Goal: Task Accomplishment & Management: Use online tool/utility

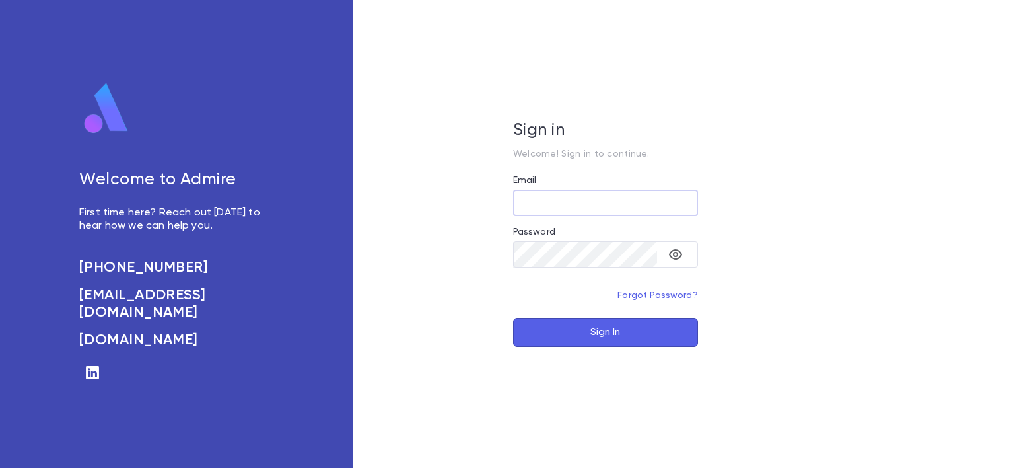
type input "**********"
click at [640, 356] on div "**********" at bounding box center [605, 234] width 505 height 468
click at [626, 330] on button "Sign In" at bounding box center [605, 332] width 185 height 29
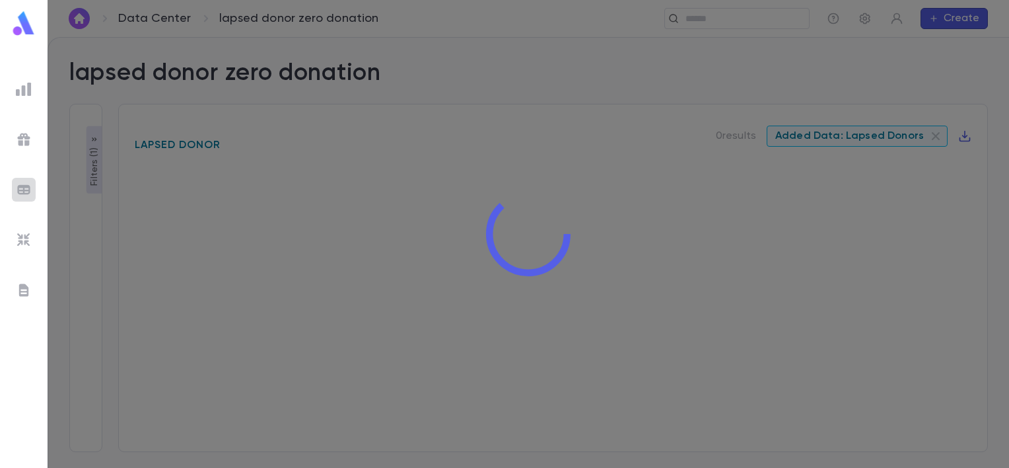
click at [25, 185] on img at bounding box center [24, 190] width 16 height 16
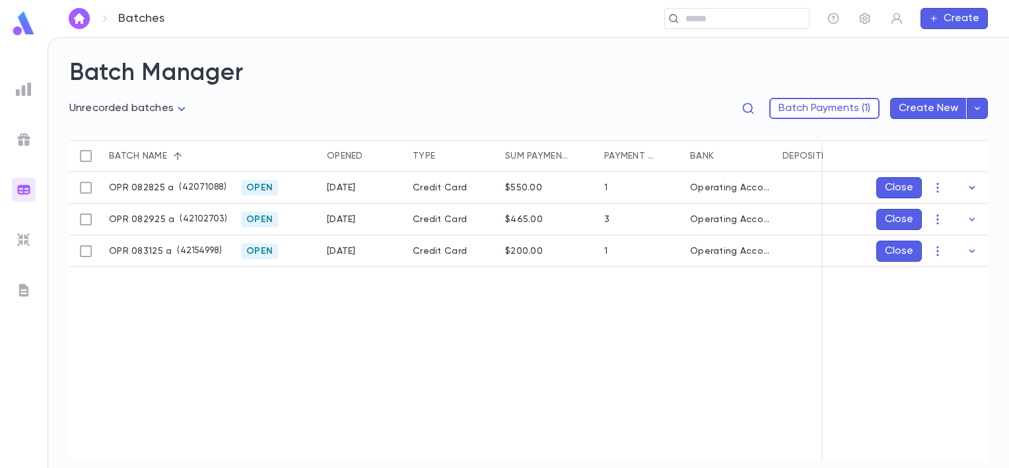
click at [975, 186] on icon "button" at bounding box center [972, 187] width 13 height 13
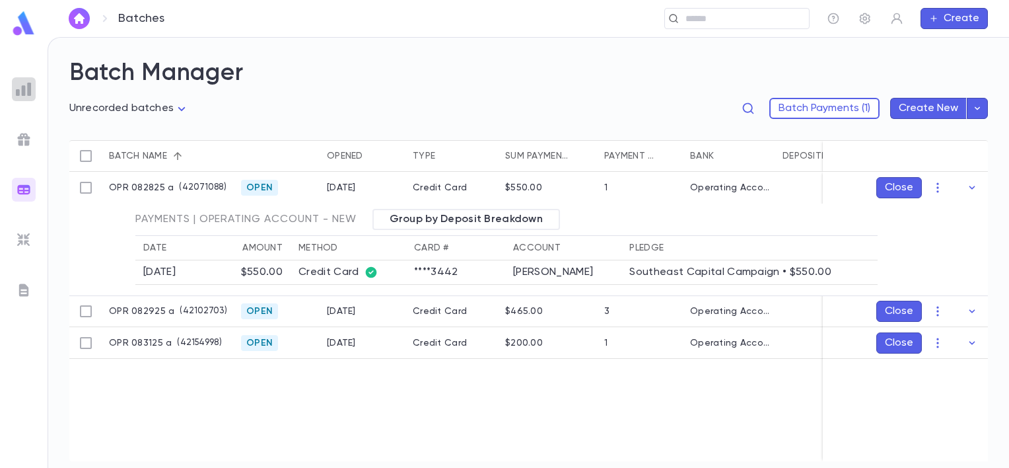
click at [17, 93] on img at bounding box center [24, 89] width 16 height 16
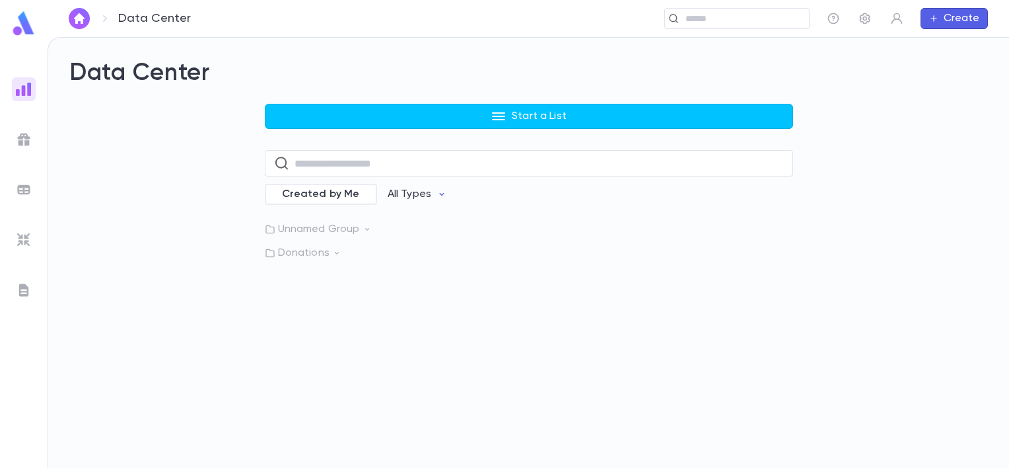
click at [351, 177] on div "Start a List ​ Created by Me All Types Unnamed Group Donations" at bounding box center [529, 182] width 528 height 156
click at [323, 163] on input "text" at bounding box center [539, 164] width 489 height 26
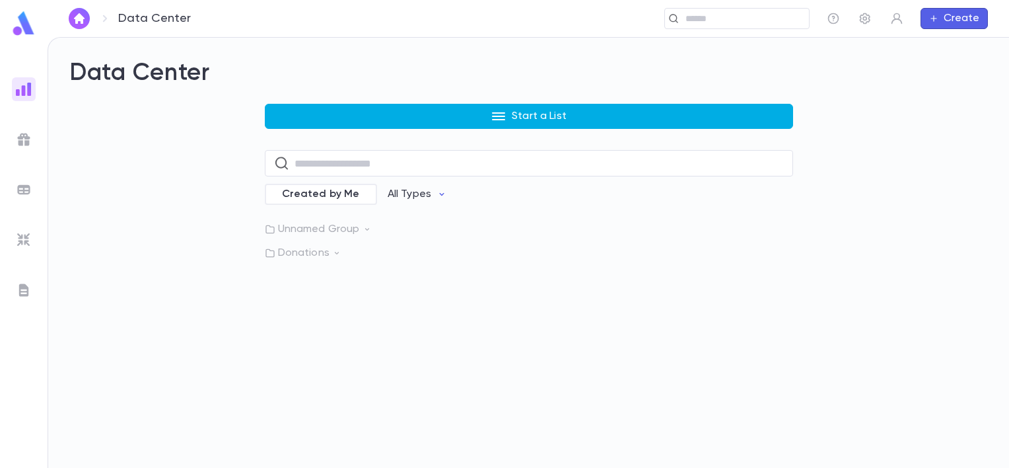
click at [544, 108] on button "Start a List" at bounding box center [529, 116] width 528 height 25
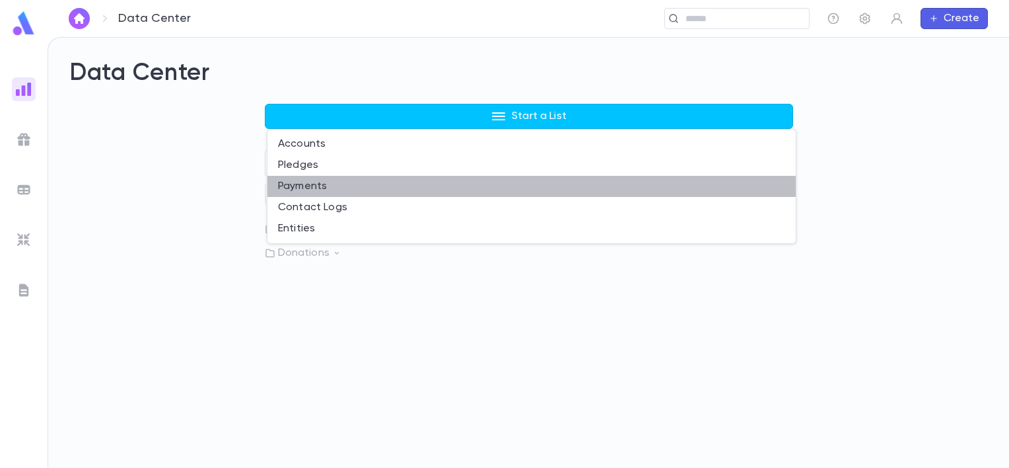
click at [296, 185] on li "Payments" at bounding box center [531, 186] width 528 height 21
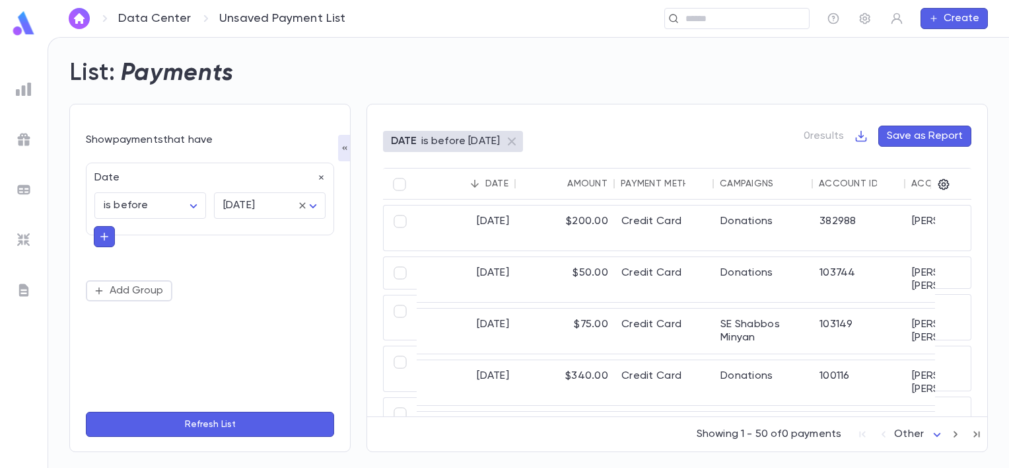
click at [107, 237] on icon "button" at bounding box center [104, 236] width 12 height 13
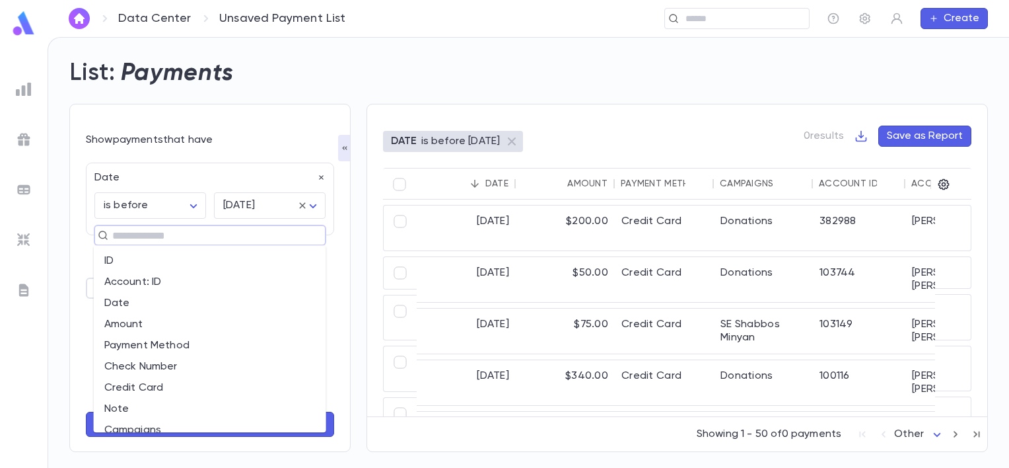
click at [117, 236] on input "text" at bounding box center [204, 235] width 192 height 18
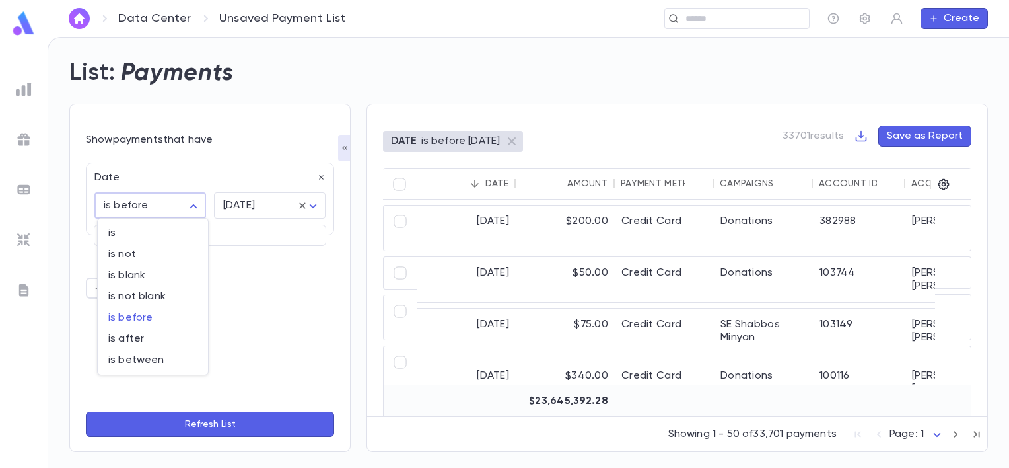
click at [191, 207] on body "Data Center Unsaved Payment List ​ Create List: Payments Show payments that hav…" at bounding box center [504, 252] width 1009 height 431
click at [80, 264] on div at bounding box center [504, 234] width 1009 height 468
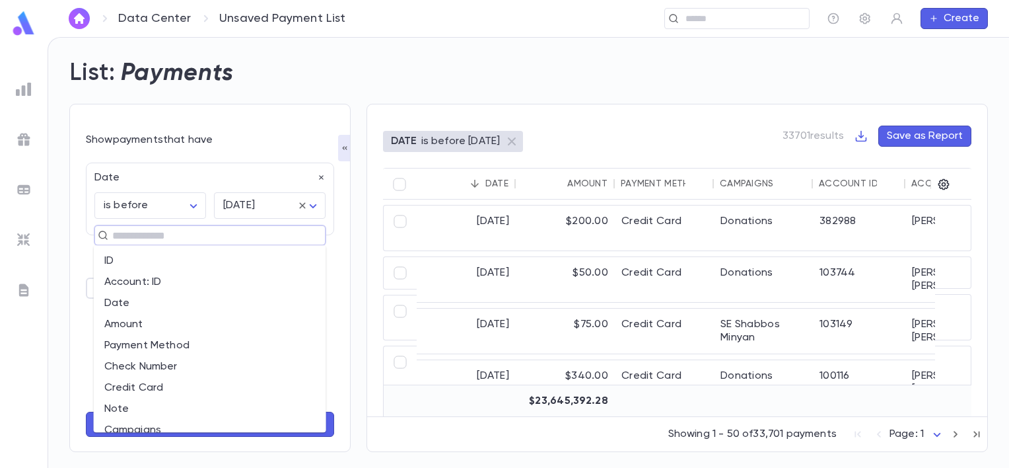
click at [120, 231] on input "text" at bounding box center [204, 235] width 192 height 18
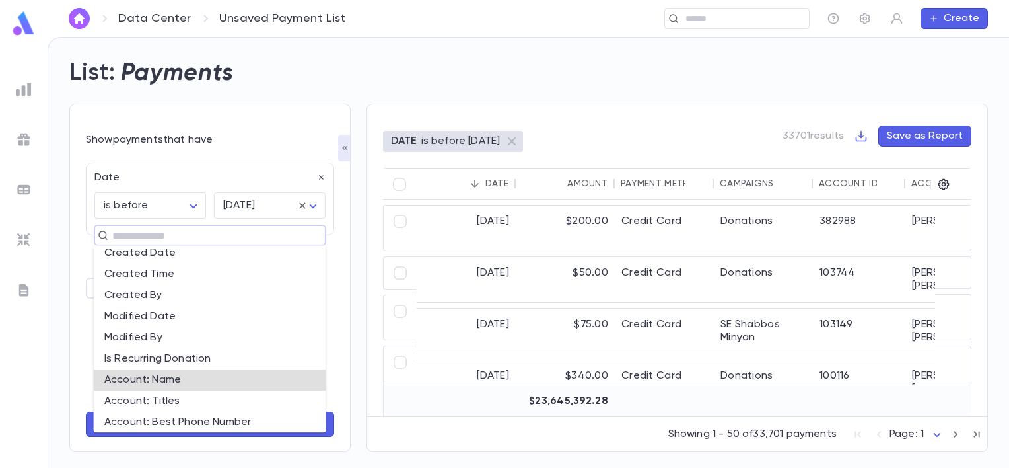
scroll to position [388, 0]
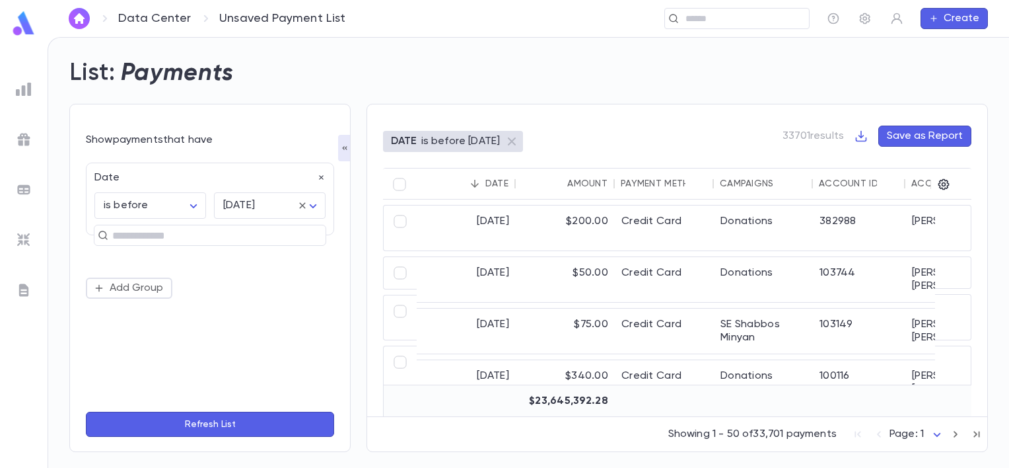
click at [185, 175] on div "Date" at bounding box center [206, 173] width 239 height 21
click at [100, 281] on button "Add Group" at bounding box center [129, 287] width 87 height 21
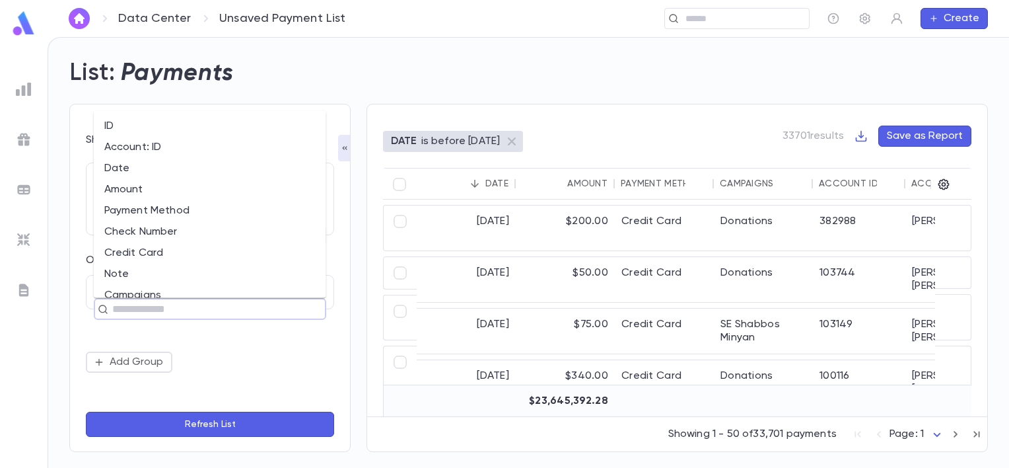
click at [110, 312] on input "text" at bounding box center [204, 309] width 192 height 18
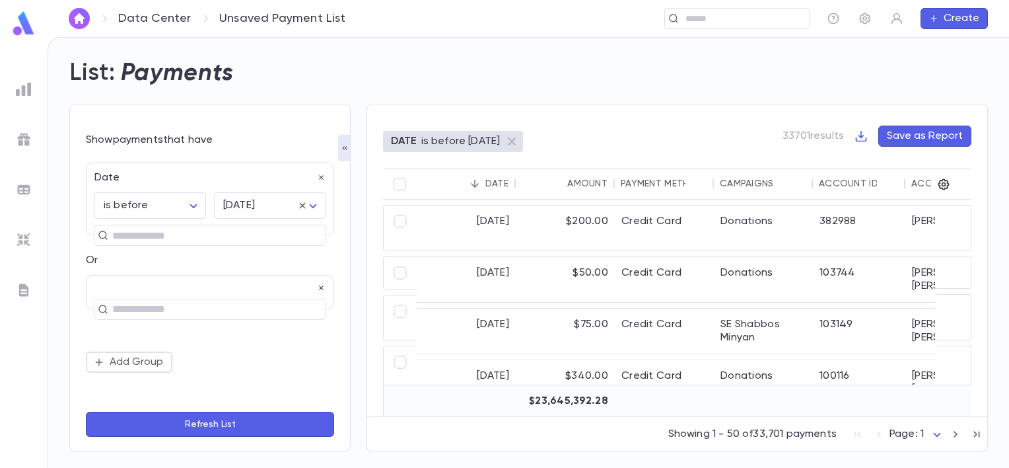
click at [53, 157] on div "Show payments that have Date is before ******** ​ tomorrow ******** ​ ​ Or ​ Ad…" at bounding box center [201, 270] width 297 height 364
click at [190, 209] on body "Data Center Unsaved Payment List ​ Create List: Payments Show payments that hav…" at bounding box center [504, 252] width 1009 height 431
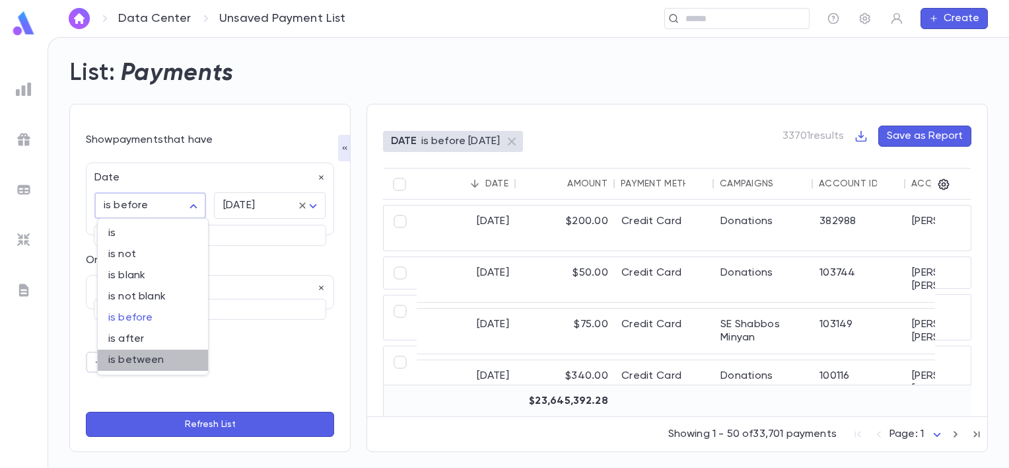
click at [133, 359] on span "is between" at bounding box center [152, 359] width 89 height 13
type input "*******"
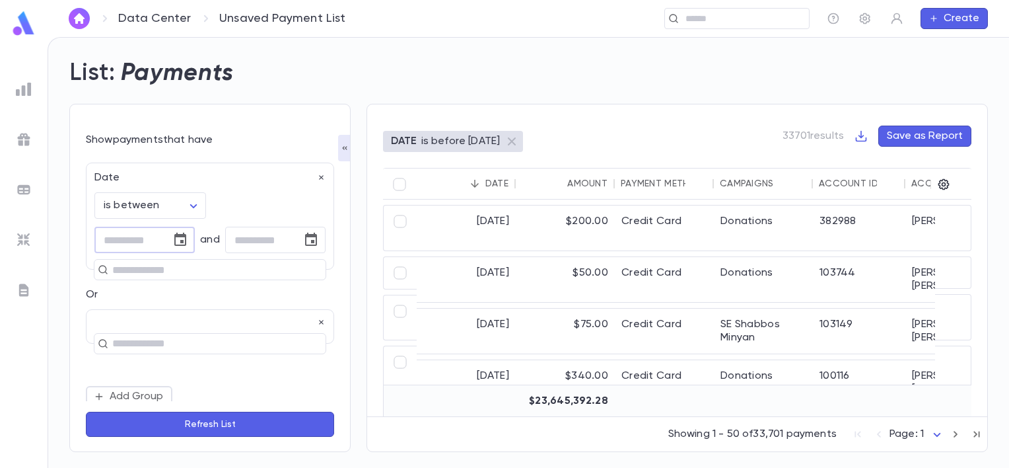
click at [108, 243] on input "tel" at bounding box center [127, 240] width 67 height 26
type input "**********"
click at [316, 244] on button "Choose date" at bounding box center [311, 240] width 26 height 26
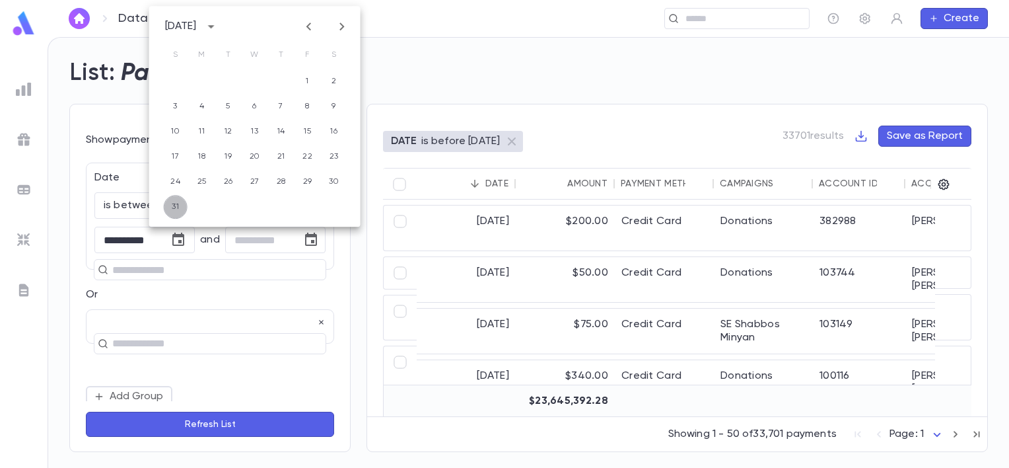
click at [176, 210] on button "31" at bounding box center [176, 207] width 24 height 24
type input "**********"
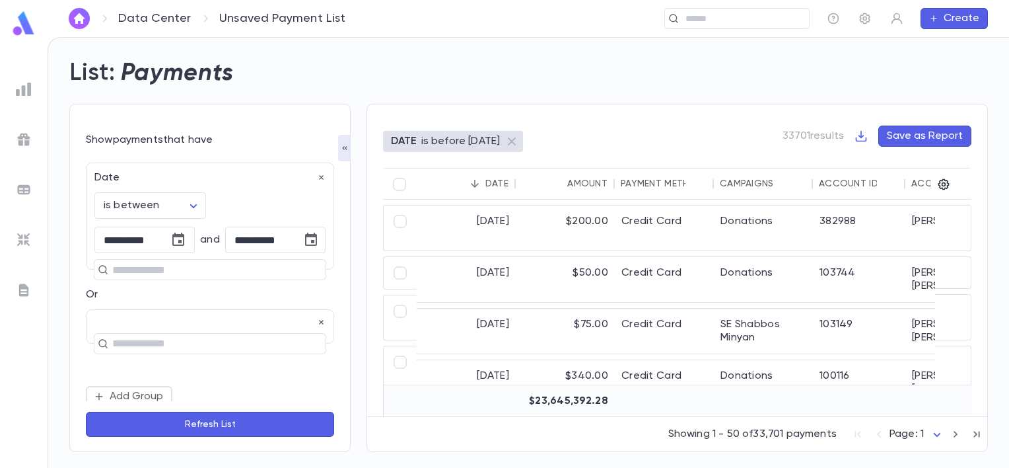
click at [219, 423] on button "Refresh List" at bounding box center [210, 423] width 248 height 25
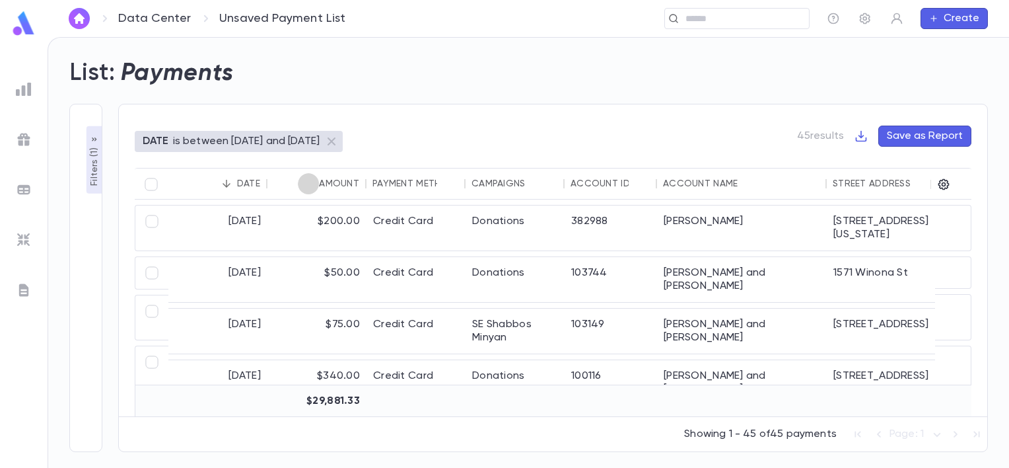
click at [312, 182] on icon "Sort" at bounding box center [308, 184] width 8 height 8
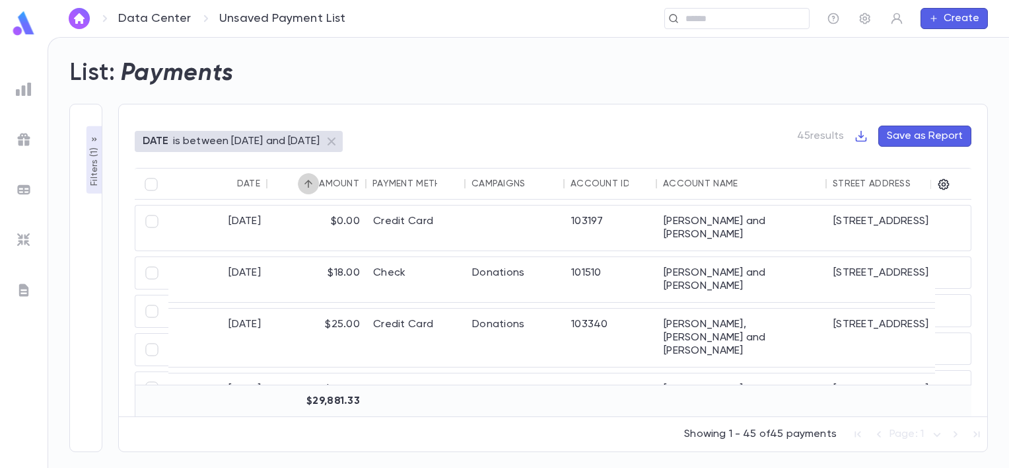
click at [312, 182] on icon "Sort" at bounding box center [308, 184] width 8 height 8
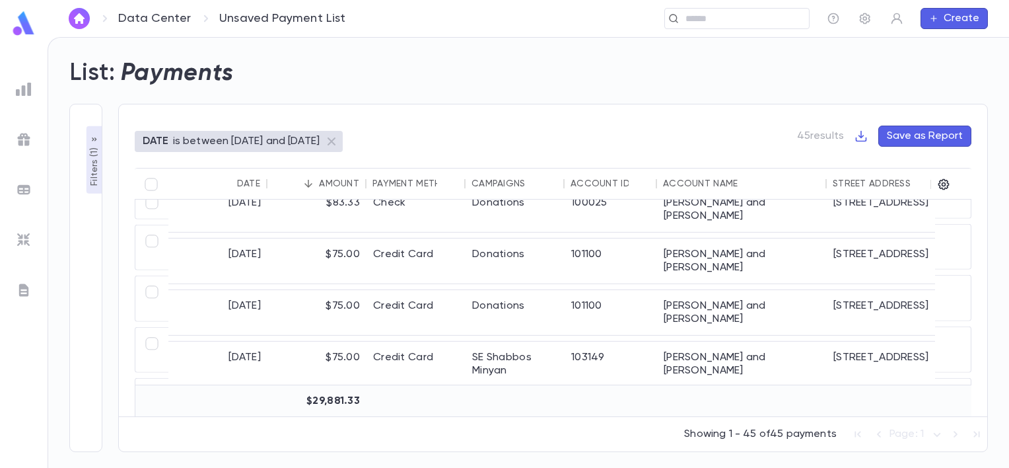
scroll to position [1170, 0]
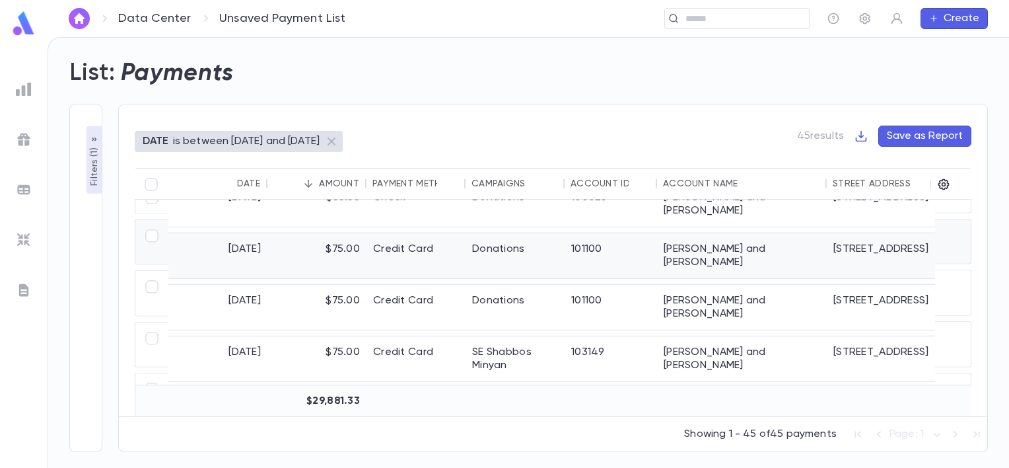
click at [771, 257] on div "Levitansky, Michel and Malky" at bounding box center [742, 255] width 170 height 45
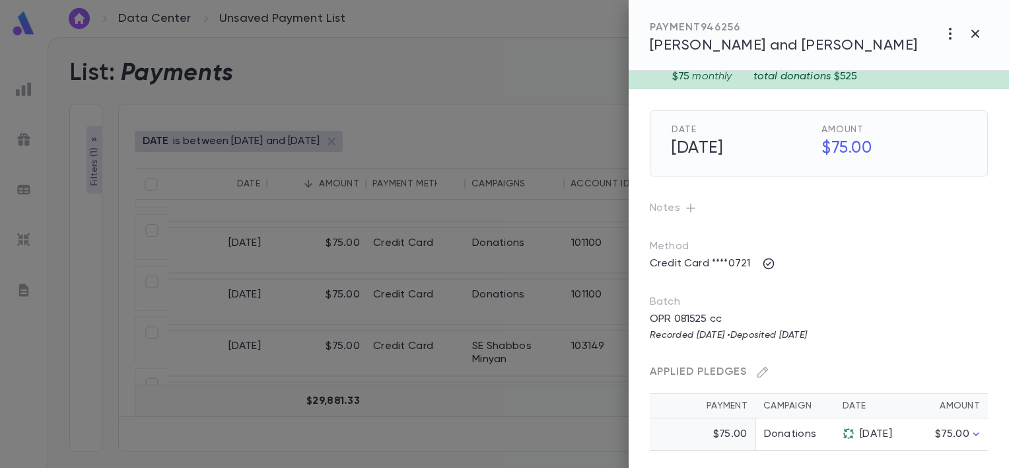
scroll to position [29, 0]
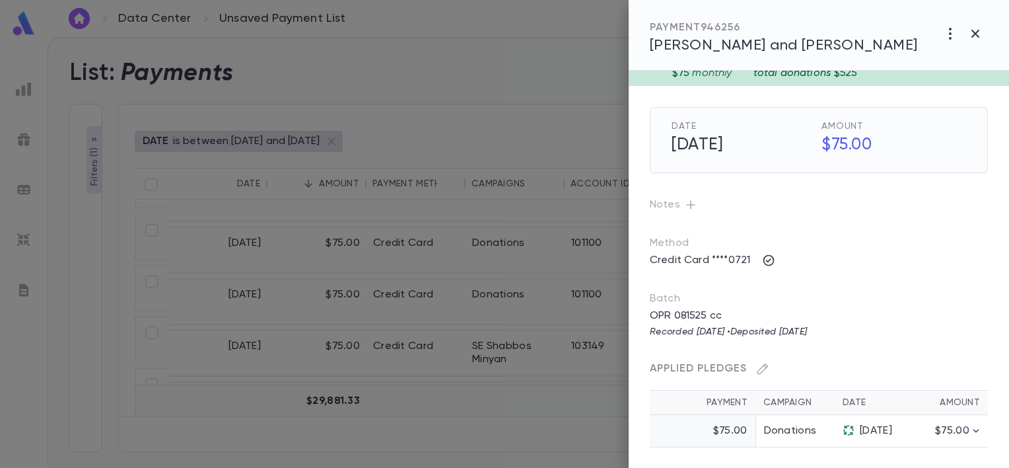
click at [983, 429] on icon "button" at bounding box center [975, 430] width 13 height 13
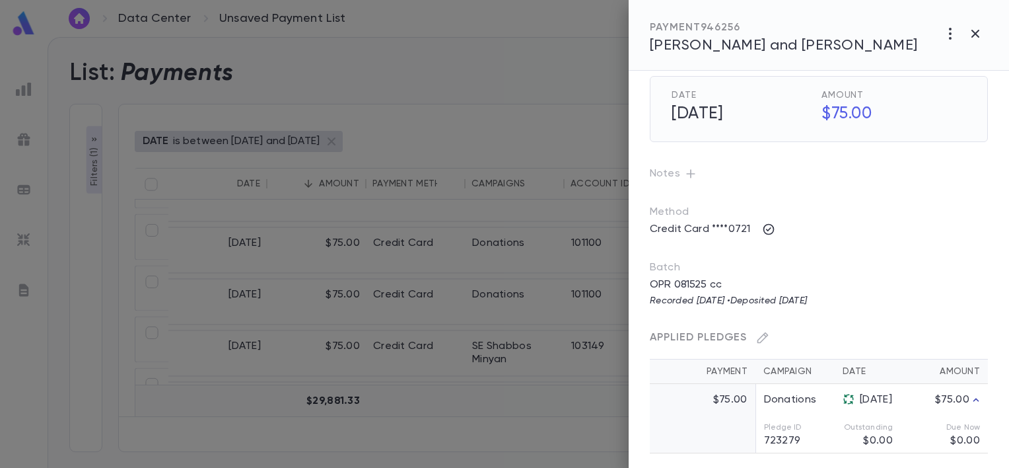
scroll to position [66, 0]
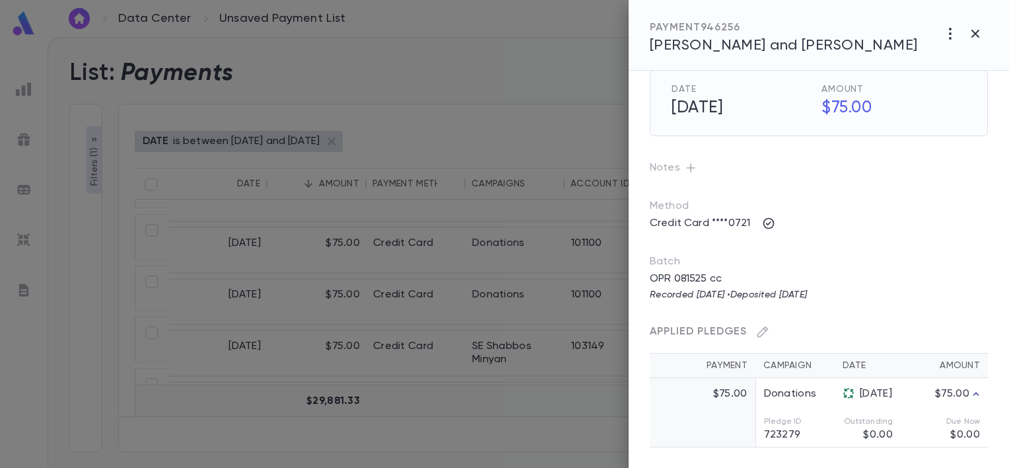
click at [979, 392] on icon "button" at bounding box center [976, 393] width 6 height 3
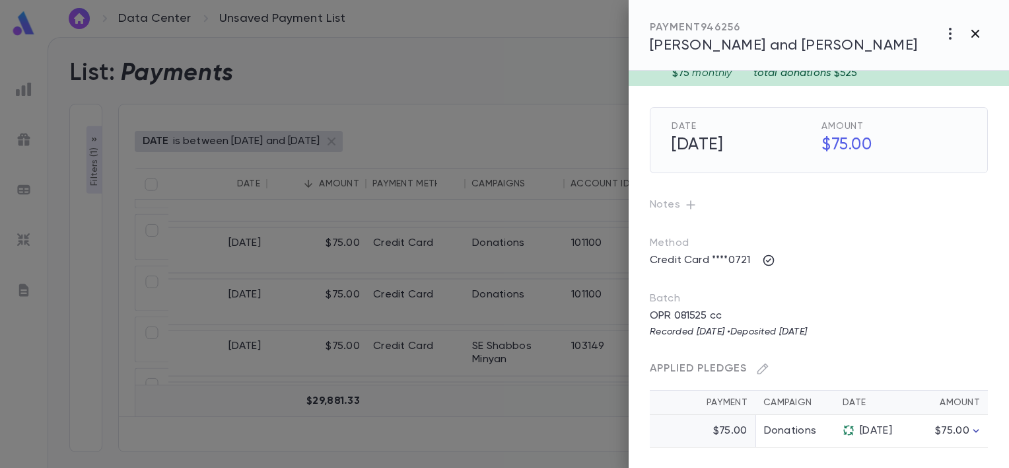
click at [977, 37] on icon "button" at bounding box center [975, 34] width 16 height 16
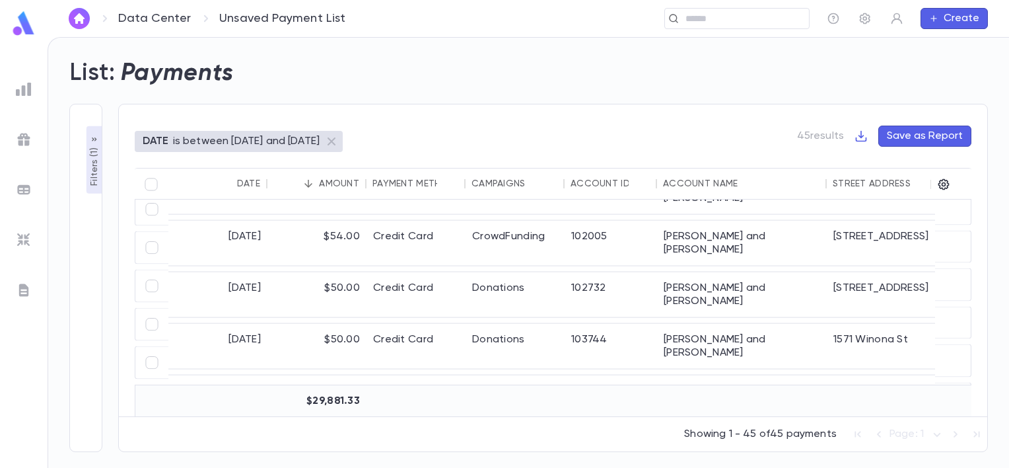
scroll to position [1202, 0]
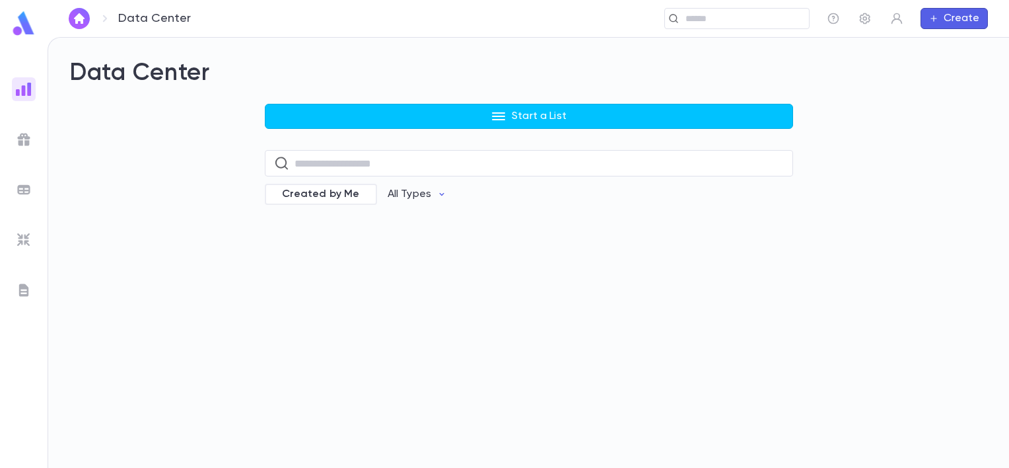
click at [967, 218] on div "Start a List ​ Created by Me All Types" at bounding box center [528, 163] width 919 height 119
drag, startPoint x: 967, startPoint y: 218, endPoint x: 597, endPoint y: 381, distance: 404.2
click at [597, 381] on div "Data Center Start a List ​ Created by Me All Types Unnamed Group Donations" at bounding box center [528, 253] width 961 height 430
